Goal: Task Accomplishment & Management: Manage account settings

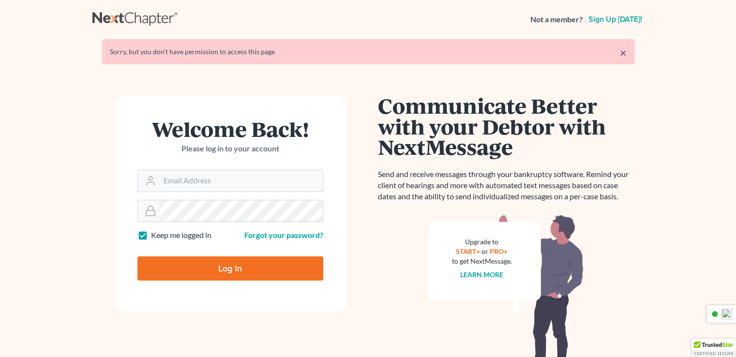
type input "jim@jamesrloganpa.com"
click at [233, 262] on input "Log In" at bounding box center [230, 268] width 186 height 24
type input "Thinking..."
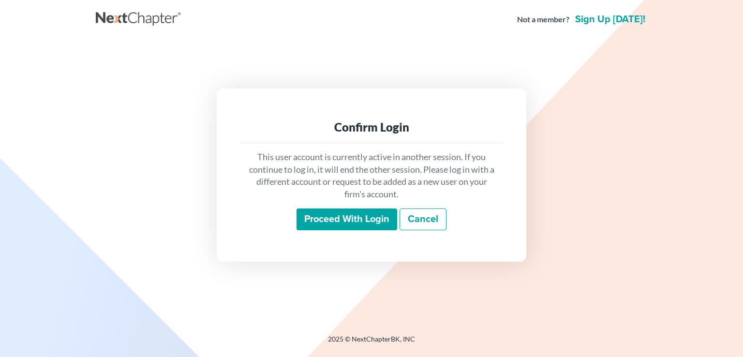
click at [349, 222] on input "Proceed with login" at bounding box center [346, 219] width 101 height 22
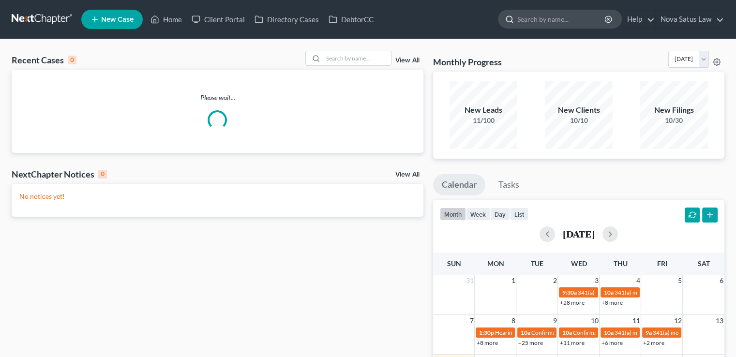
click at [527, 24] on input "search" at bounding box center [561, 19] width 89 height 18
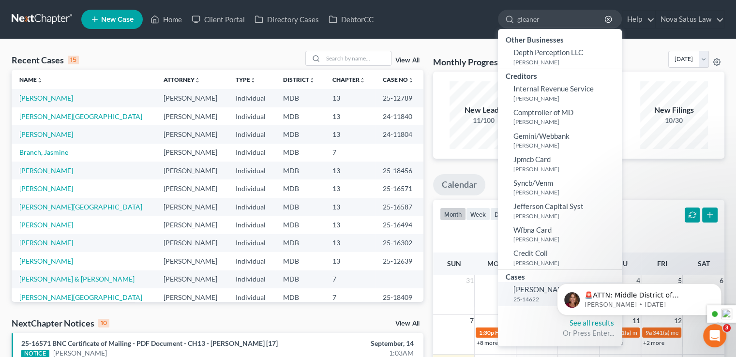
type input "gleaner"
click at [529, 287] on span "[PERSON_NAME]" at bounding box center [542, 289] width 58 height 9
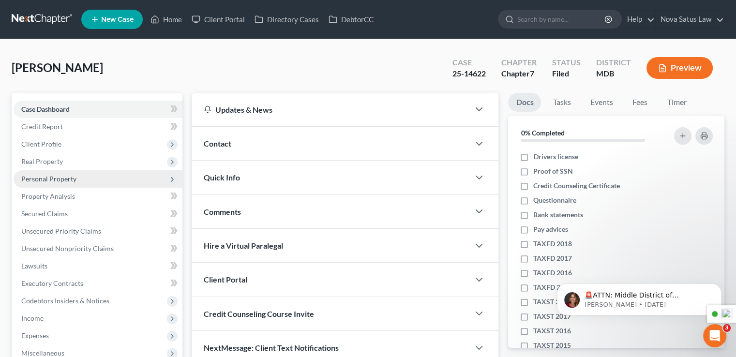
click at [102, 178] on span "Personal Property" at bounding box center [98, 178] width 169 height 17
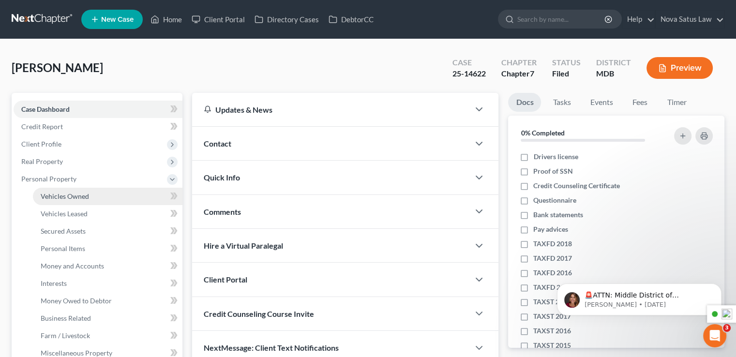
click at [77, 198] on span "Vehicles Owned" at bounding box center [65, 196] width 48 height 8
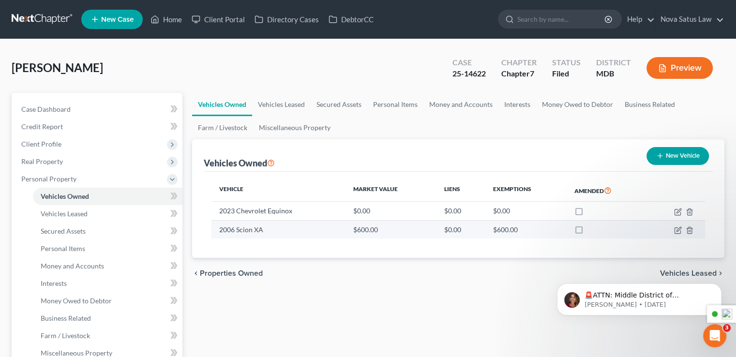
click at [302, 233] on td "2006 Scion XA" at bounding box center [278, 229] width 134 height 18
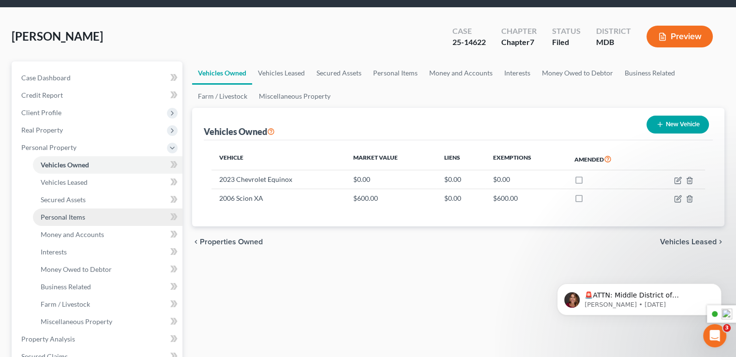
scroll to position [48, 0]
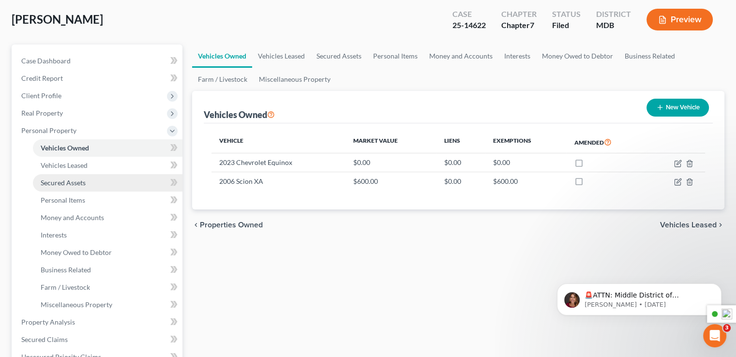
click at [97, 184] on link "Secured Assets" at bounding box center [107, 182] width 149 height 17
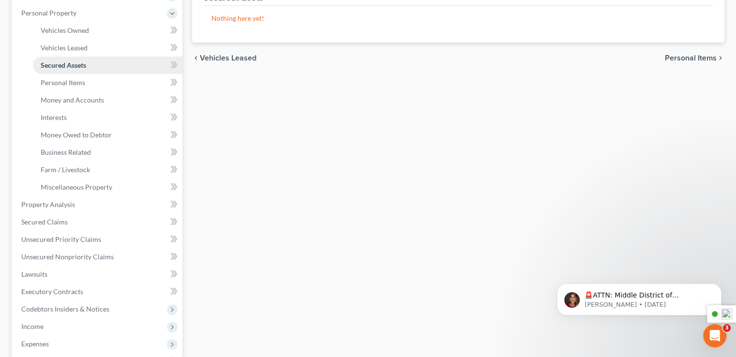
scroll to position [242, 0]
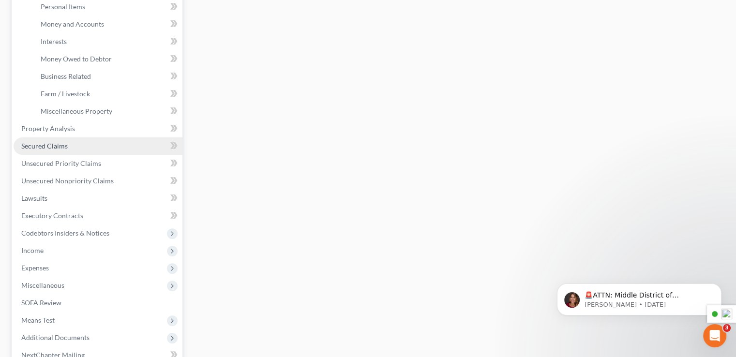
click at [68, 140] on link "Secured Claims" at bounding box center [98, 145] width 169 height 17
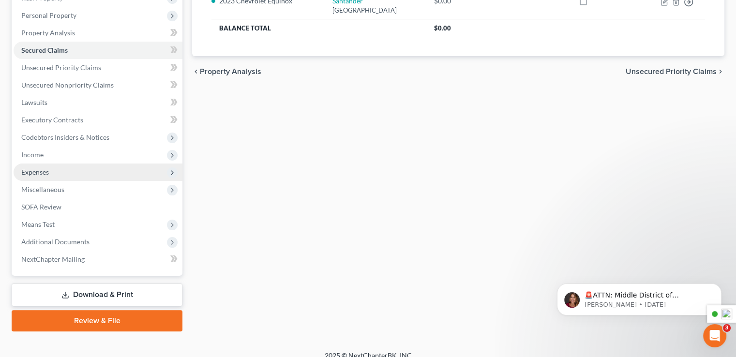
scroll to position [174, 0]
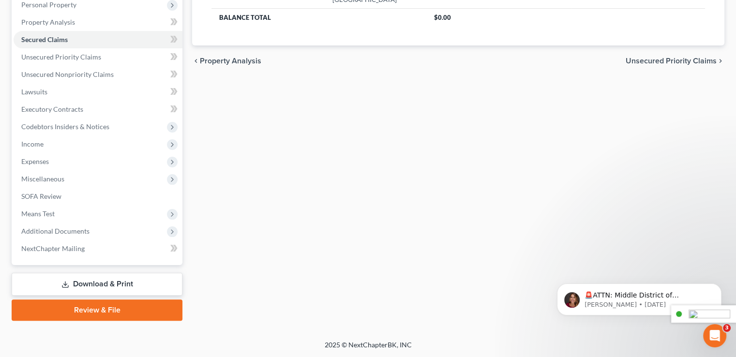
click at [730, 314] on header "Current Call View Calls" at bounding box center [703, 313] width 65 height 17
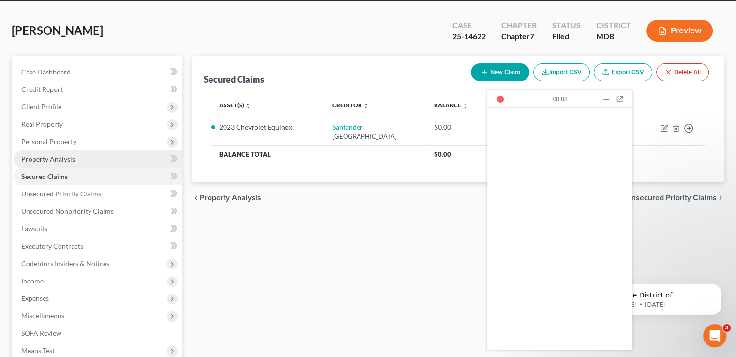
scroll to position [97, 0]
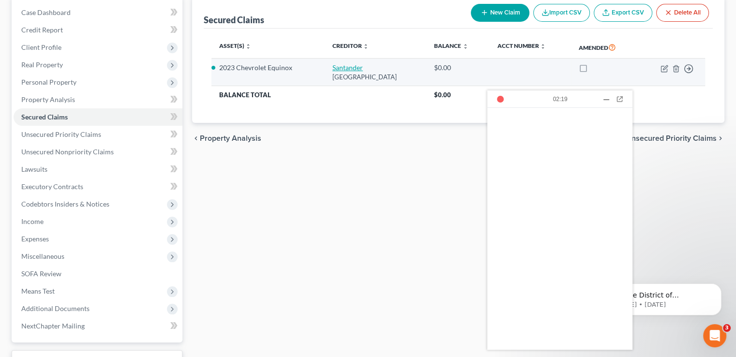
click at [335, 65] on link "Santander" at bounding box center [347, 67] width 30 height 8
select select "45"
select select "8"
select select "0"
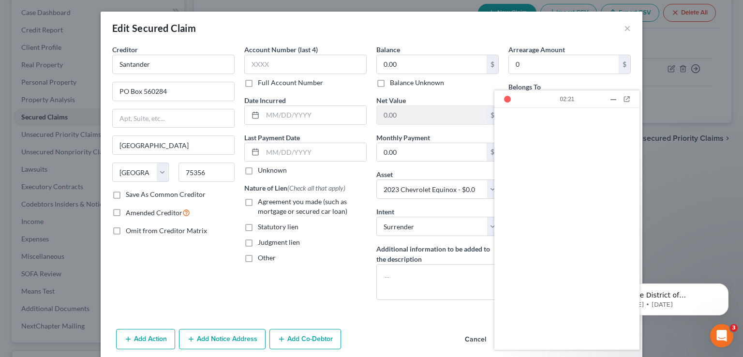
click at [619, 28] on div "Edit Secured Claim ×" at bounding box center [372, 28] width 542 height 33
click at [624, 28] on button "×" at bounding box center [627, 28] width 7 height 12
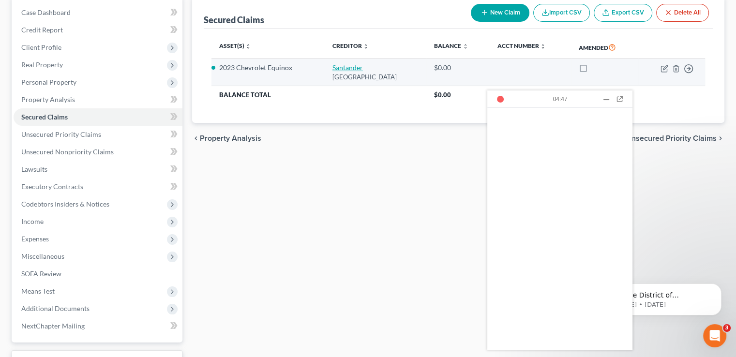
click at [333, 64] on link "Santander" at bounding box center [347, 67] width 30 height 8
select select "45"
select select "8"
select select "0"
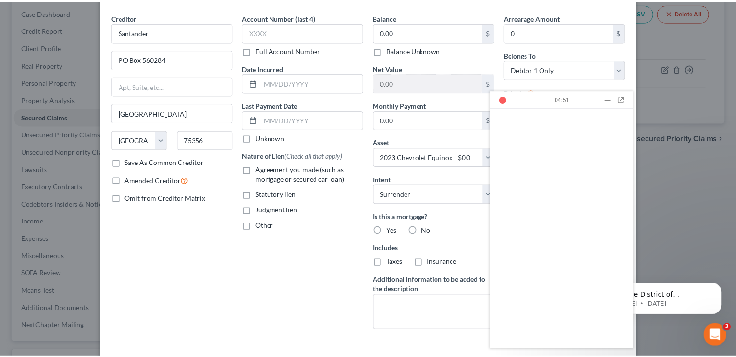
scroll to position [0, 0]
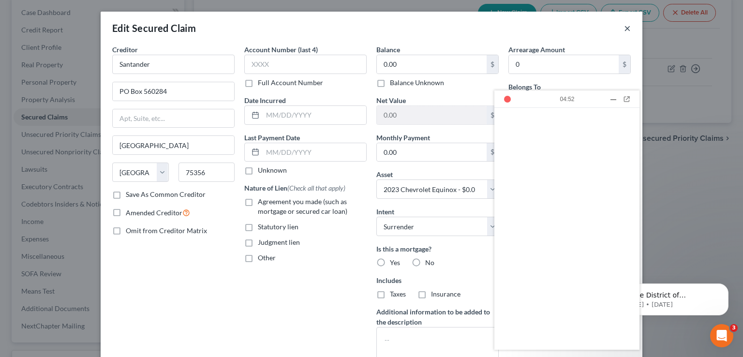
click at [624, 30] on button "×" at bounding box center [627, 28] width 7 height 12
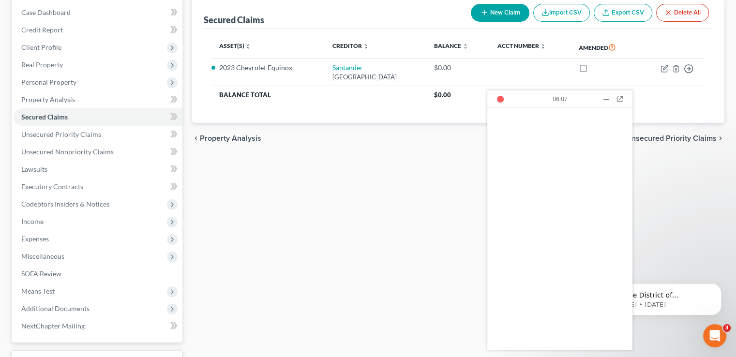
click at [402, 180] on div "Secured Claims New Claim Import CSV Export CSV Delete All Asset(s) expand_more …" at bounding box center [458, 197] width 542 height 402
click at [604, 100] on div at bounding box center [606, 99] width 10 height 10
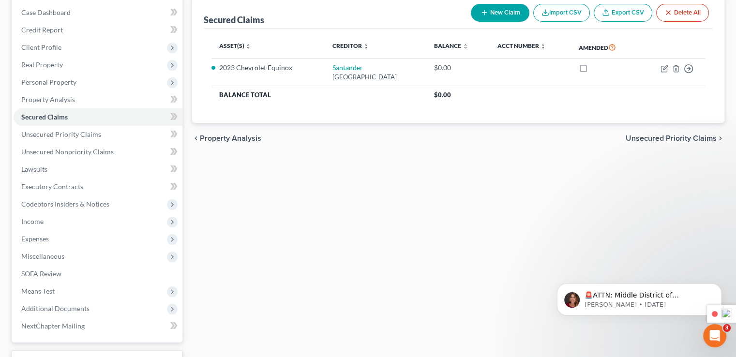
click at [319, 202] on div "Secured Claims New Claim Import CSV Export CSV Delete All Asset(s) expand_more …" at bounding box center [458, 197] width 542 height 402
